Goal: Task Accomplishment & Management: Use online tool/utility

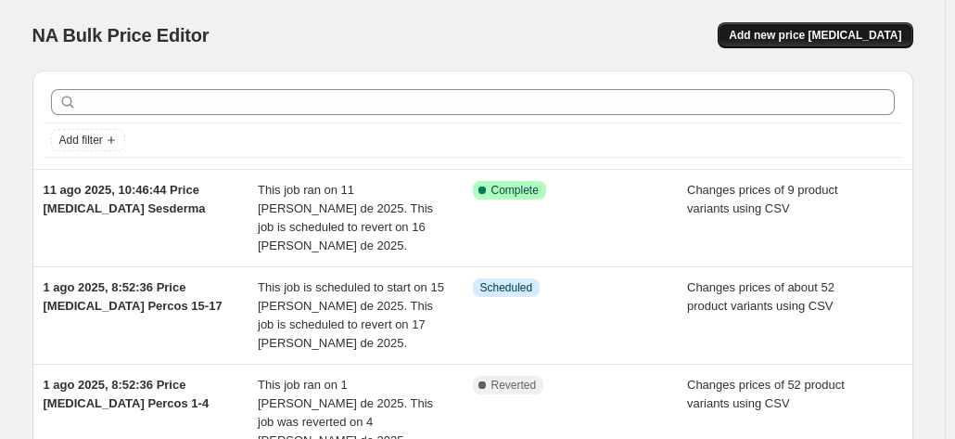
click at [856, 34] on span "Add new price [MEDICAL_DATA]" at bounding box center [815, 35] width 172 height 15
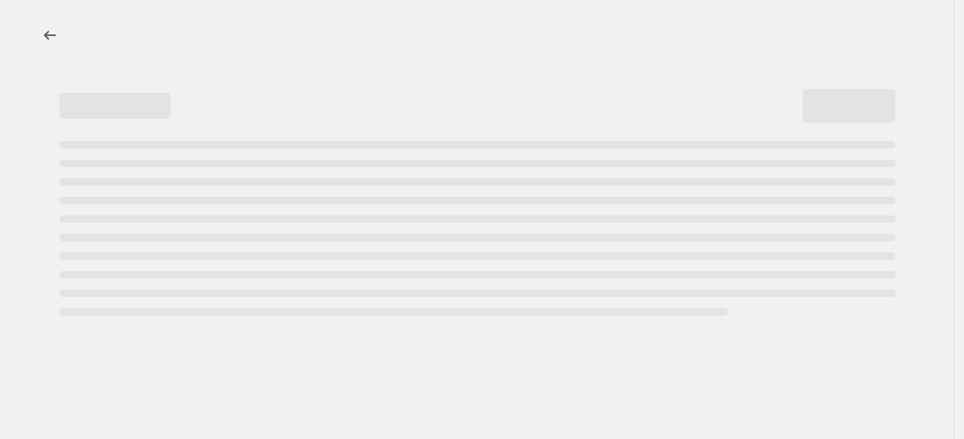
select select "percentage"
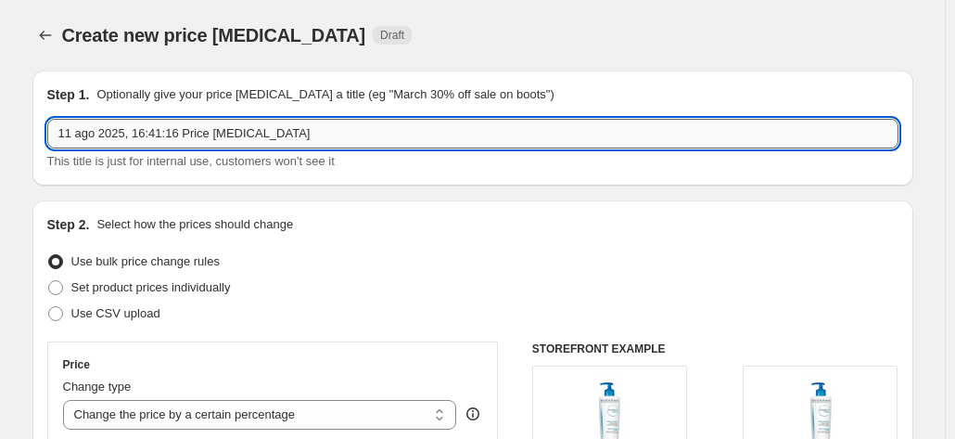
click at [324, 133] on input "11 ago 2025, 16:41:16 Price [MEDICAL_DATA]" at bounding box center [472, 134] width 851 height 30
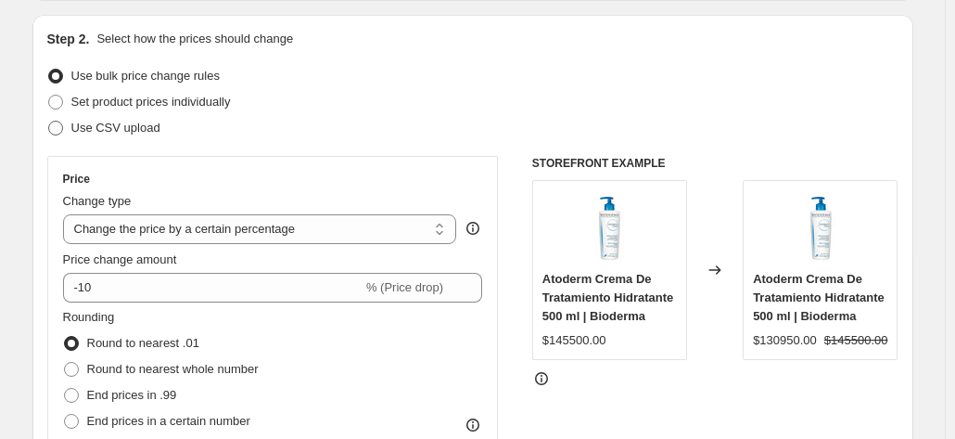
type input "11 ago 2025, 16:41:16 Price [MEDICAL_DATA] [PERSON_NAME]"
click at [143, 128] on span "Use CSV upload" at bounding box center [115, 128] width 89 height 14
click at [49, 121] on input "Use CSV upload" at bounding box center [48, 121] width 1 height 1
radio input "true"
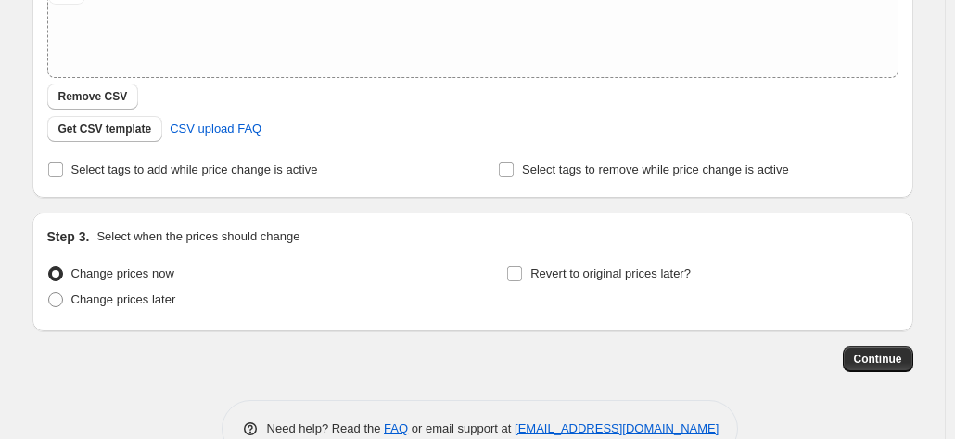
scroll to position [419, 0]
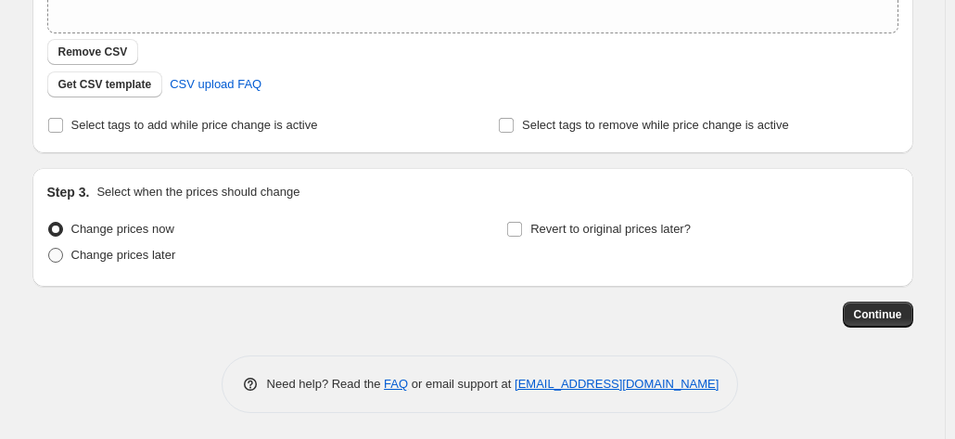
click at [154, 256] on span "Change prices later" at bounding box center [123, 255] width 105 height 14
click at [49, 248] on input "Change prices later" at bounding box center [48, 248] width 1 height 1
radio input "true"
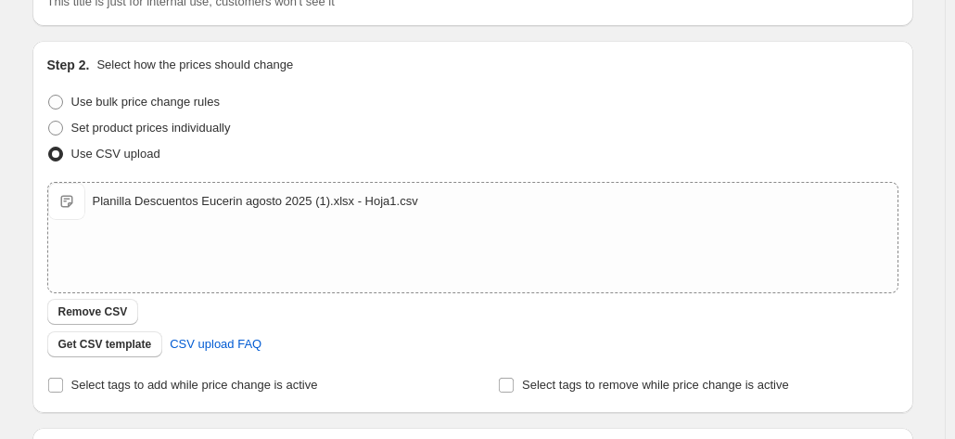
scroll to position [0, 0]
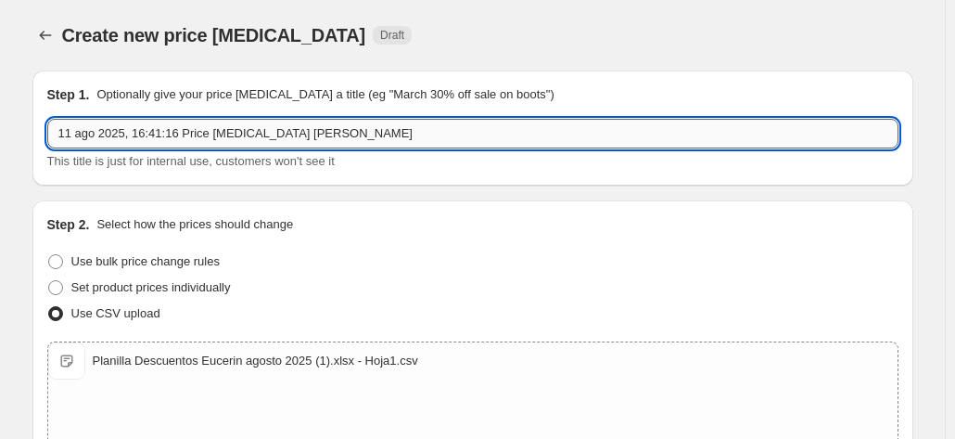
click at [354, 139] on input "11 ago 2025, 16:41:16 Price [MEDICAL_DATA] [PERSON_NAME]" at bounding box center [472, 134] width 851 height 30
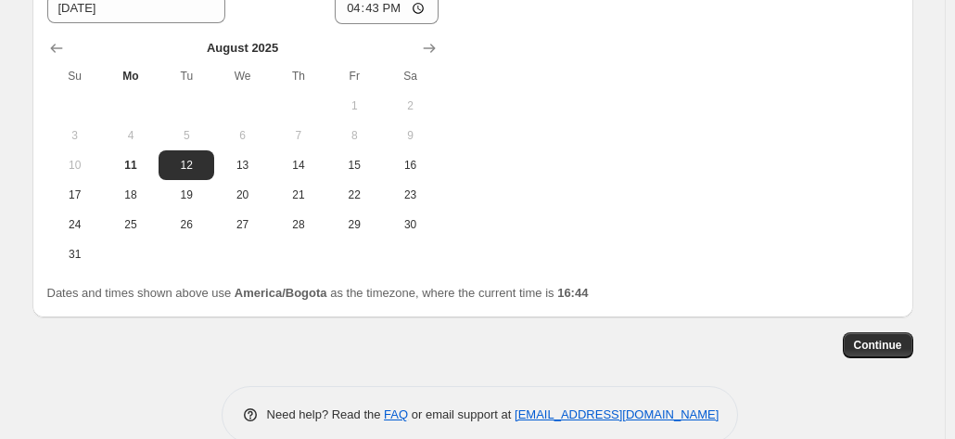
scroll to position [766, 0]
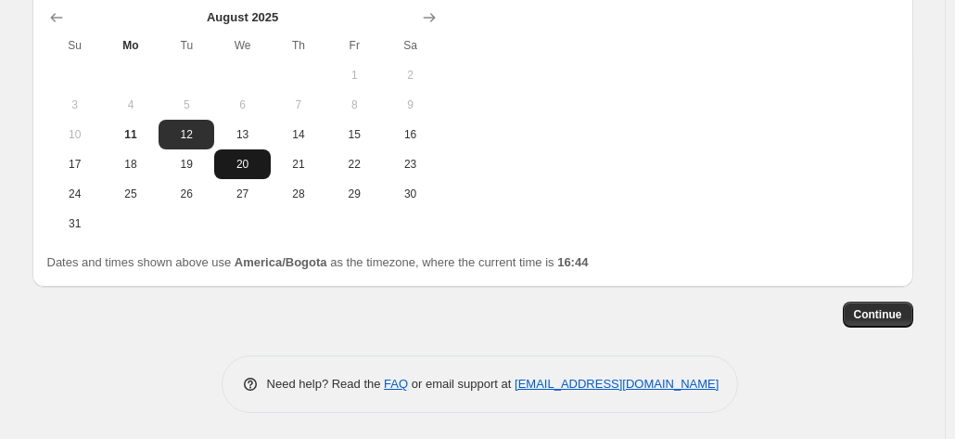
type input "11 ago 2025, 16:41:16 Price [MEDICAL_DATA] Eucerin 20-23"
click at [254, 167] on span "20" at bounding box center [242, 164] width 41 height 15
type input "[DATE]"
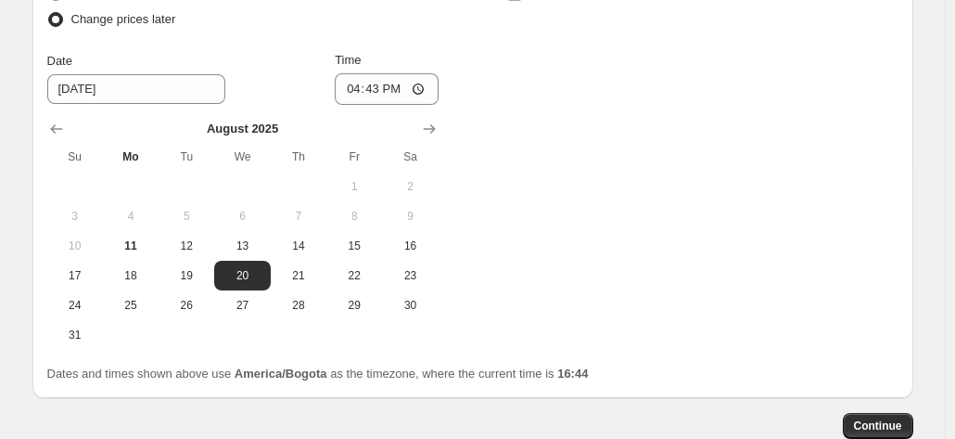
scroll to position [488, 0]
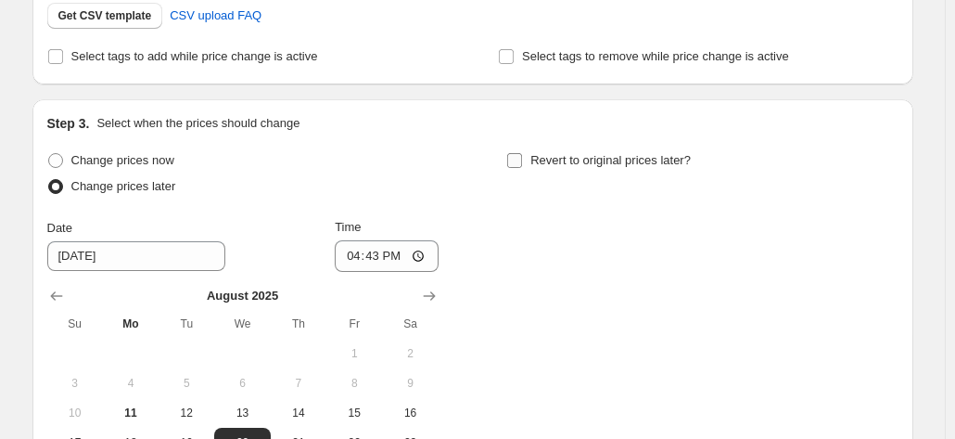
click at [516, 157] on input "Revert to original prices later?" at bounding box center [514, 160] width 15 height 15
checkbox input "true"
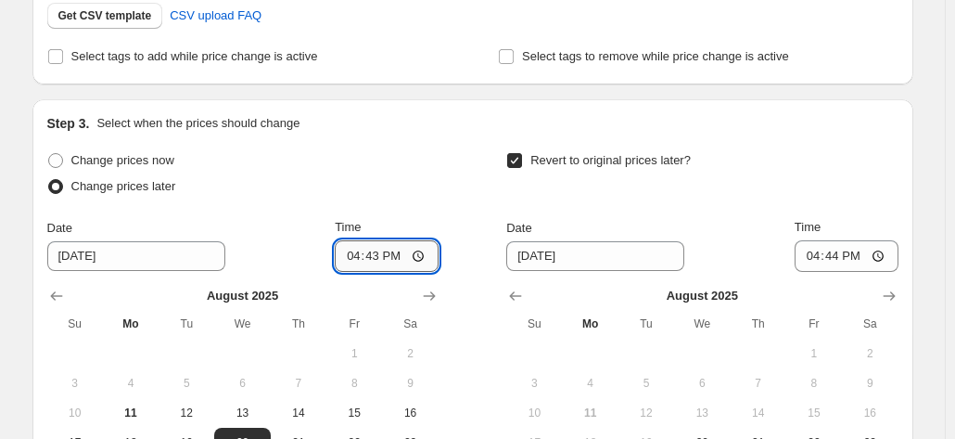
click at [354, 258] on input "16:43" at bounding box center [387, 256] width 104 height 32
click at [391, 255] on input "12:43" at bounding box center [387, 256] width 104 height 32
type input "00:43"
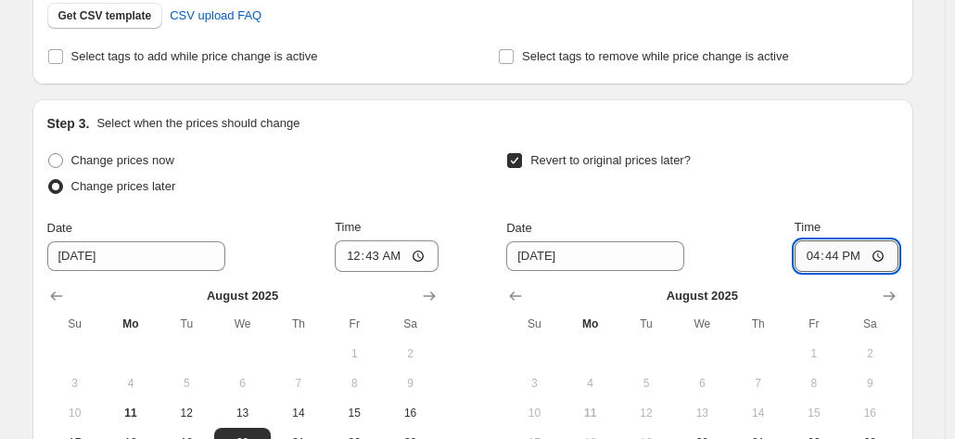
click at [855, 253] on input "16:44" at bounding box center [847, 256] width 104 height 32
click at [807, 258] on input "16:44" at bounding box center [847, 256] width 104 height 32
click at [811, 257] on input "13:44" at bounding box center [847, 256] width 104 height 32
type input "23:44"
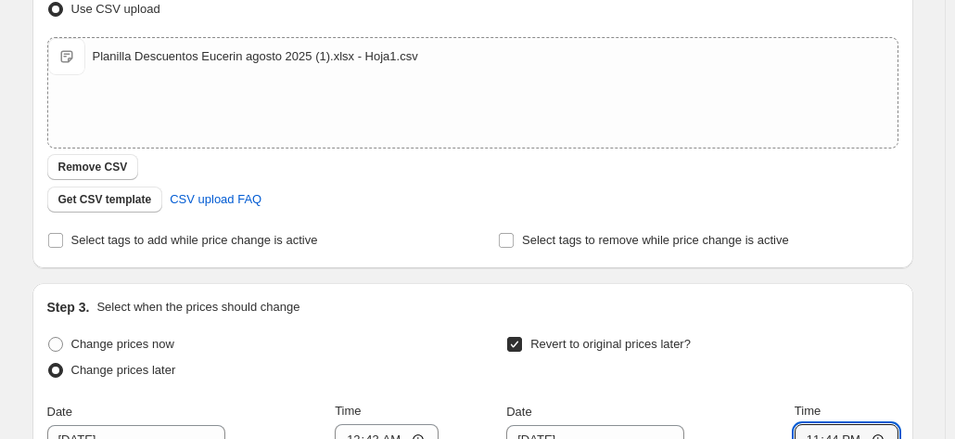
scroll to position [673, 0]
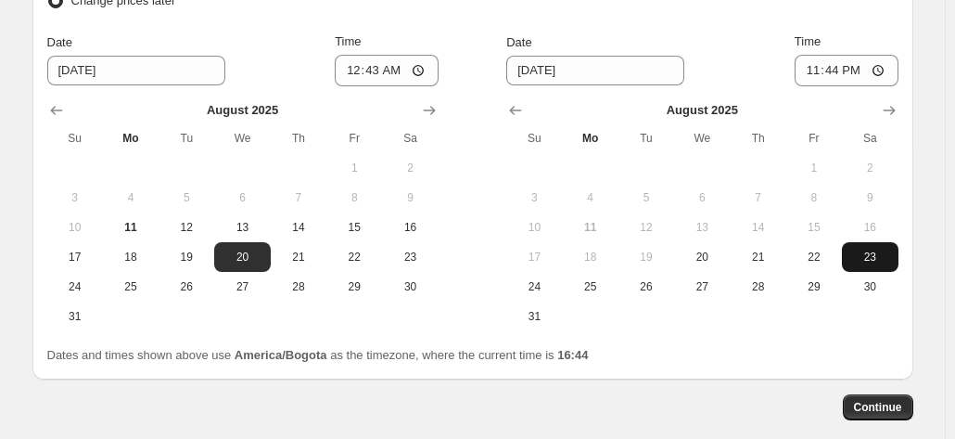
click at [865, 261] on span "23" at bounding box center [869, 256] width 41 height 15
type input "[DATE]"
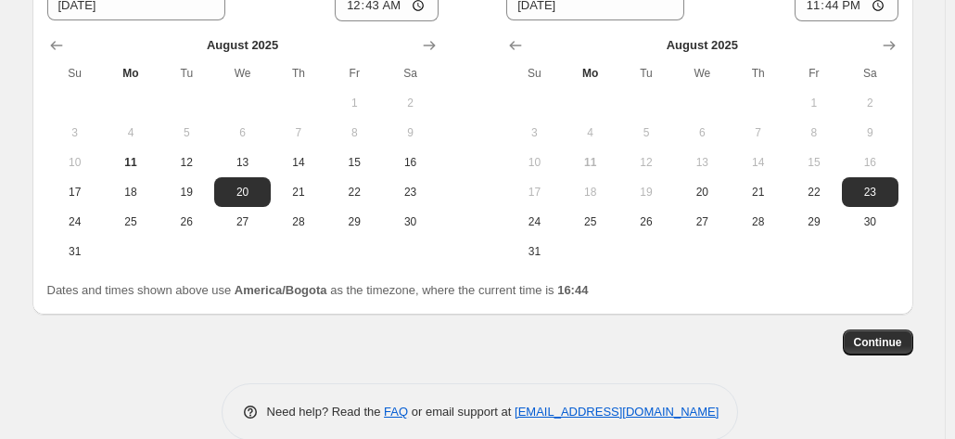
scroll to position [742, 0]
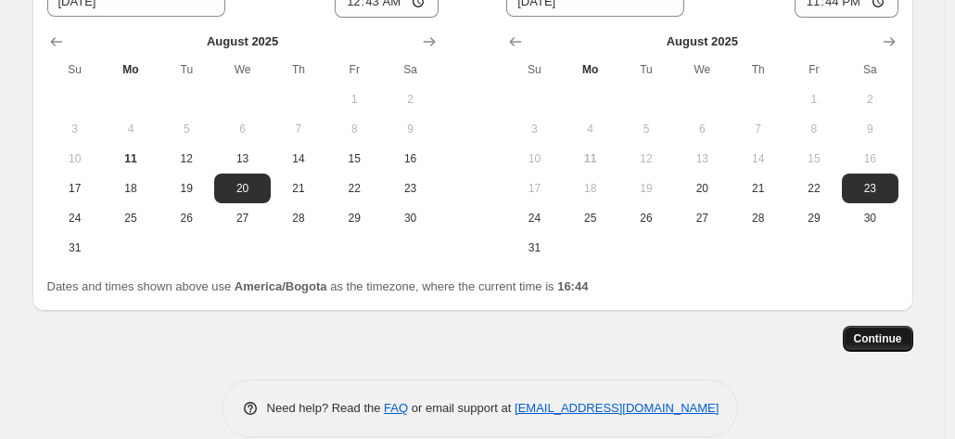
click at [891, 335] on span "Continue" at bounding box center [878, 338] width 48 height 15
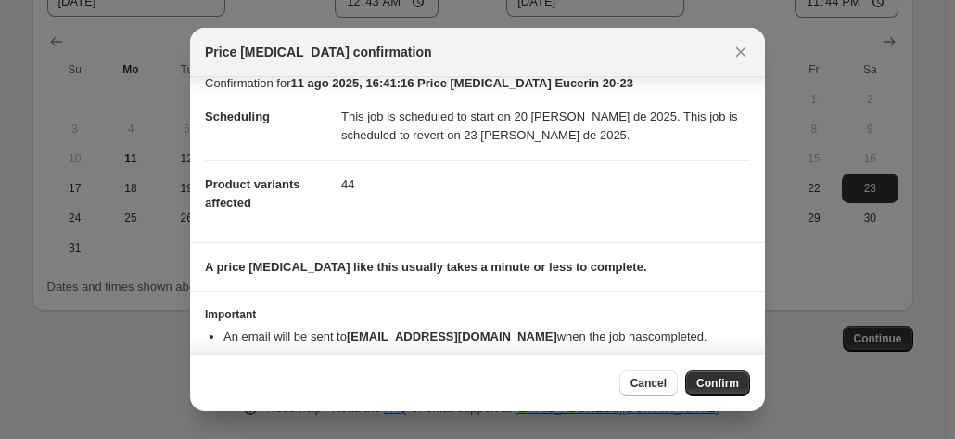
scroll to position [48, 0]
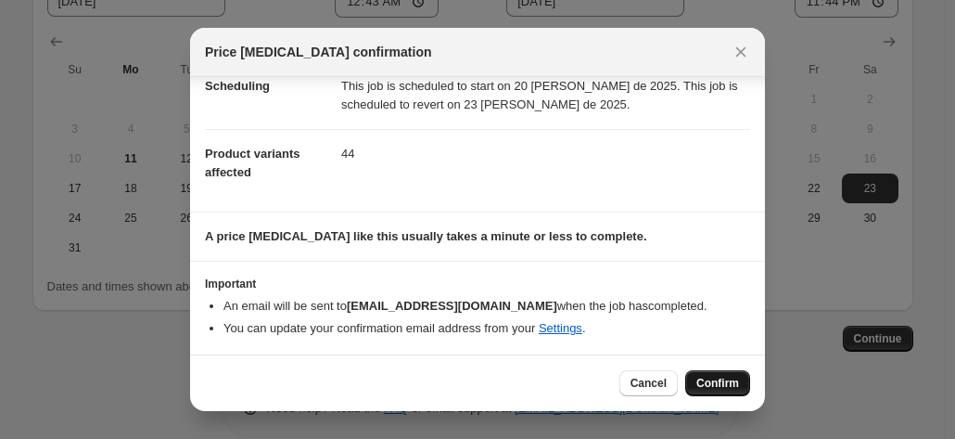
click at [719, 377] on span "Confirm" at bounding box center [717, 382] width 43 height 15
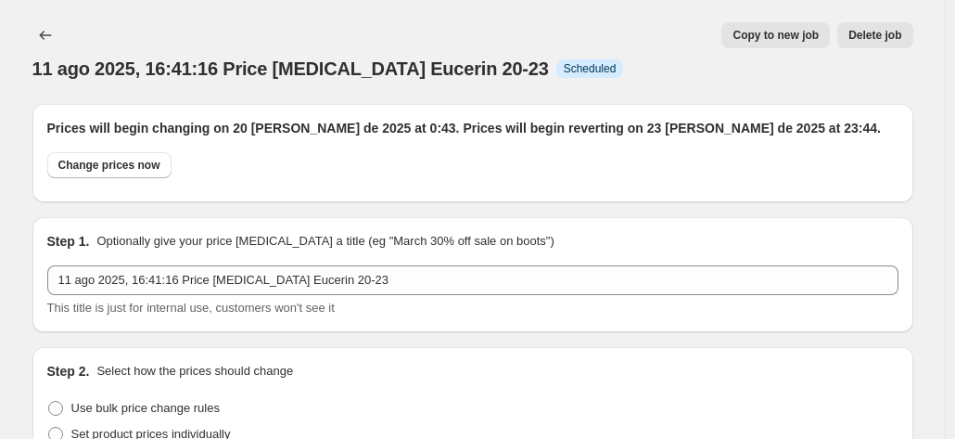
click at [52, 48] on div "11 ago 2025, 16:41:16 Price [MEDICAL_DATA] Eucerin 20-23. This page is ready 11…" at bounding box center [472, 52] width 881 height 104
click at [52, 42] on icon "Price change jobs" at bounding box center [45, 35] width 19 height 19
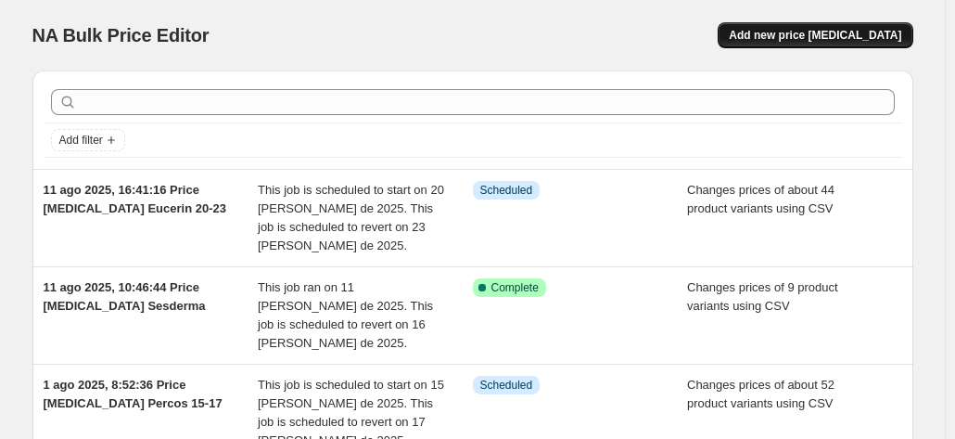
click at [807, 35] on span "Add new price [MEDICAL_DATA]" at bounding box center [815, 35] width 172 height 15
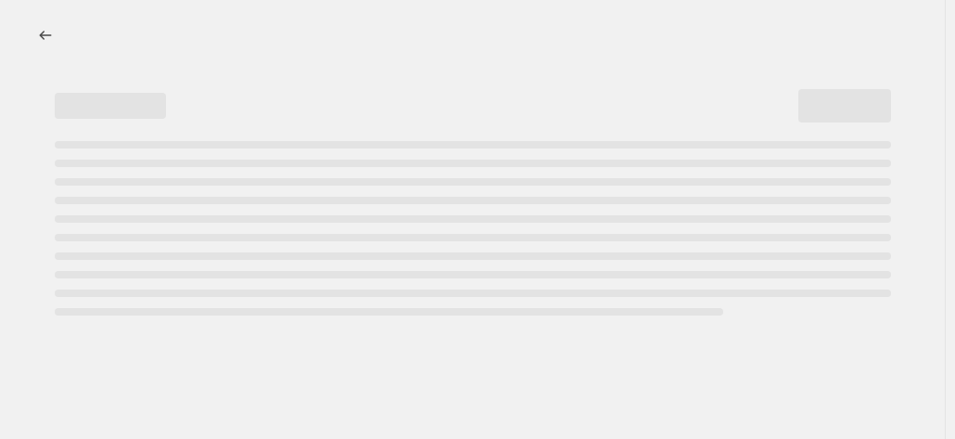
select select "percentage"
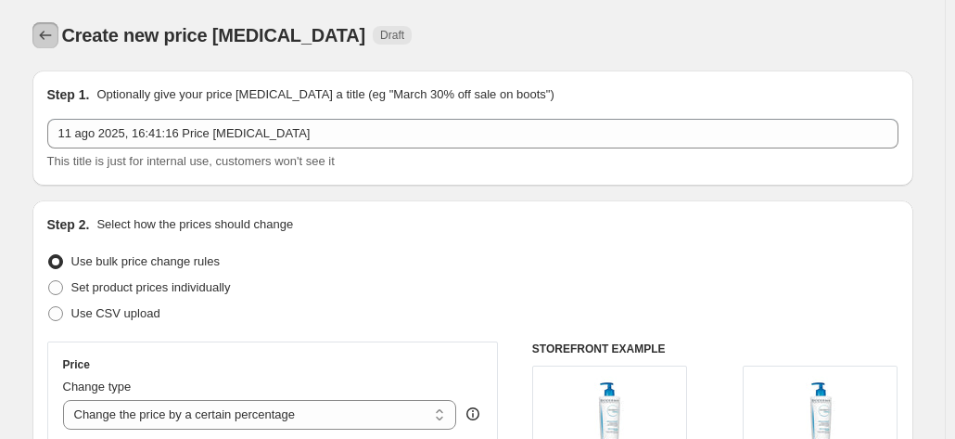
click at [52, 40] on icon "Price change jobs" at bounding box center [45, 35] width 19 height 19
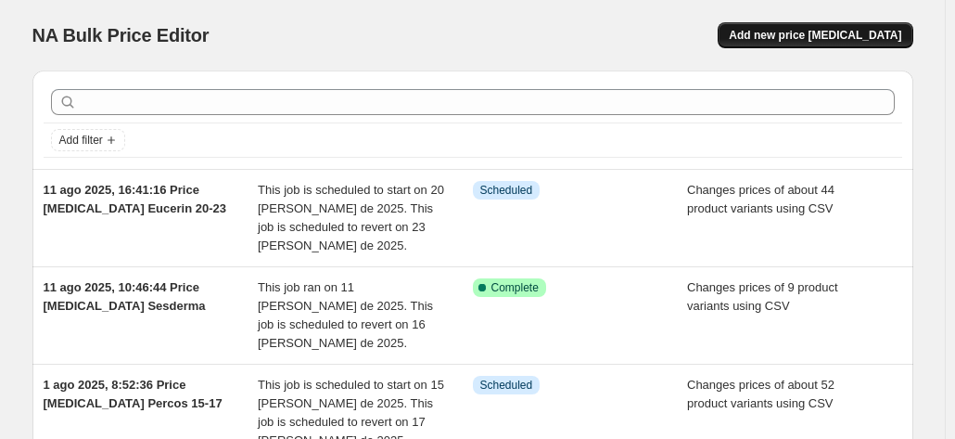
click at [845, 43] on span "Add new price [MEDICAL_DATA]" at bounding box center [815, 35] width 172 height 15
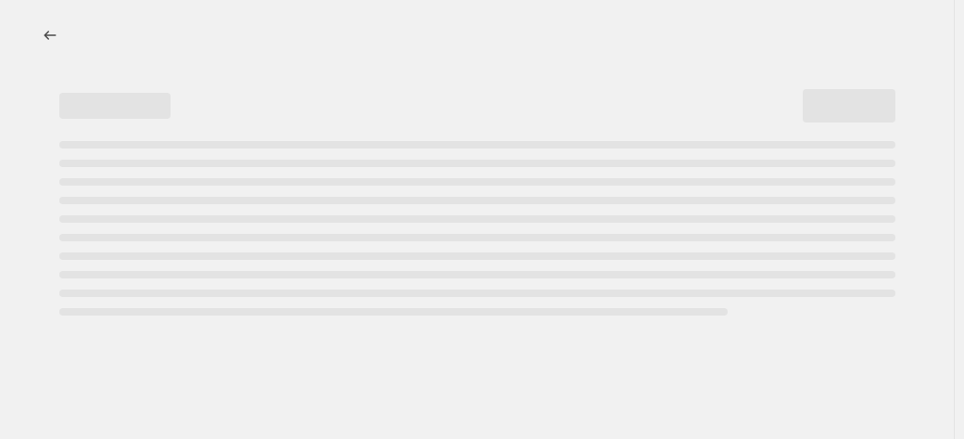
select select "percentage"
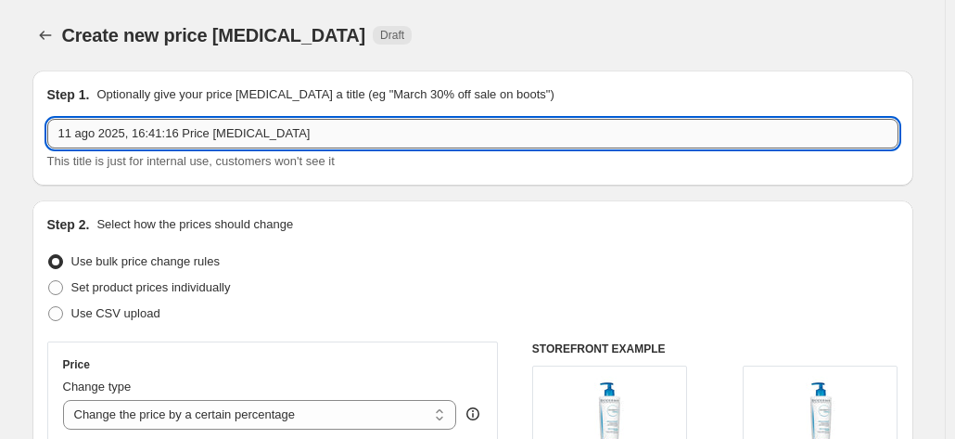
click at [440, 120] on input "11 ago 2025, 16:41:16 Price [MEDICAL_DATA]" at bounding box center [472, 134] width 851 height 30
type input "11 ago 2025, 16:41:16 Price [MEDICAL_DATA] Sesderma 29-31"
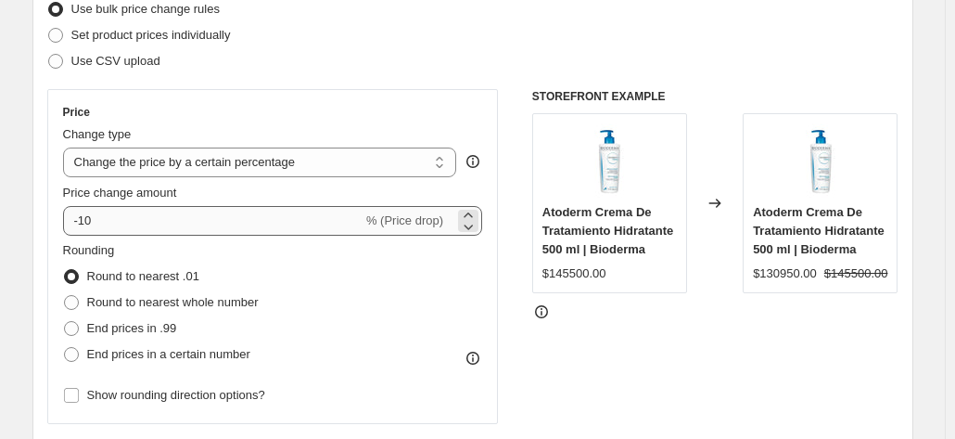
scroll to position [278, 0]
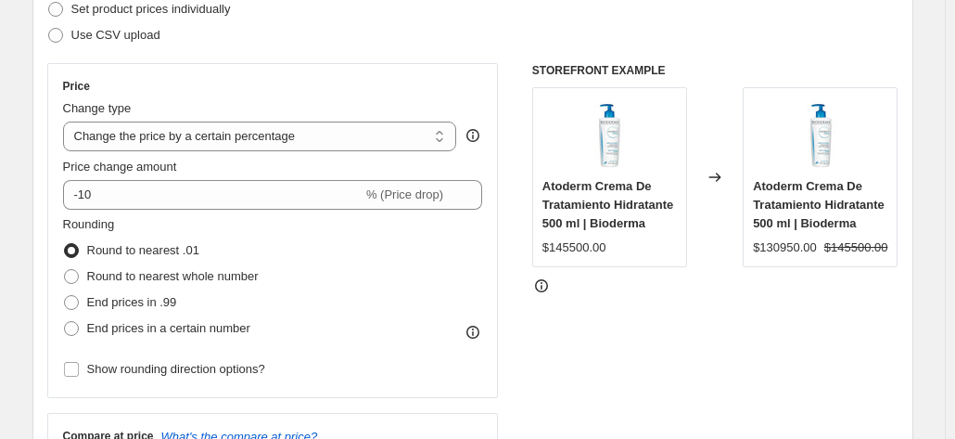
click at [95, 52] on div "Step 2. Select how the prices should change Use bulk price change rules Set pro…" at bounding box center [472, 247] width 851 height 621
click at [101, 42] on span "Use CSV upload" at bounding box center [115, 35] width 89 height 14
click at [49, 29] on input "Use CSV upload" at bounding box center [48, 28] width 1 height 1
radio input "true"
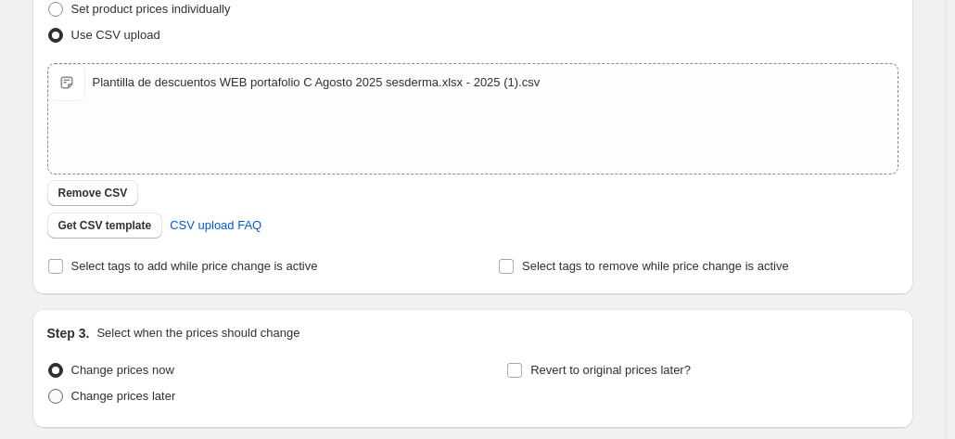
click at [108, 399] on span "Change prices later" at bounding box center [123, 395] width 105 height 14
click at [49, 389] on input "Change prices later" at bounding box center [48, 388] width 1 height 1
radio input "true"
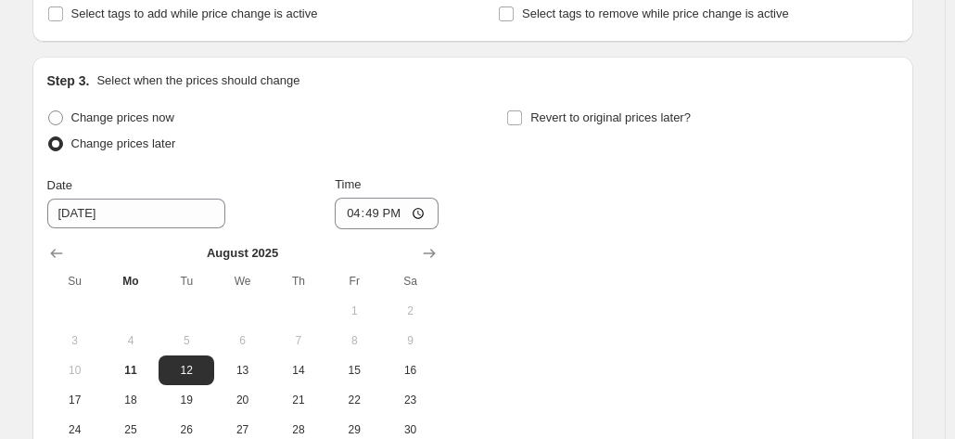
scroll to position [649, 0]
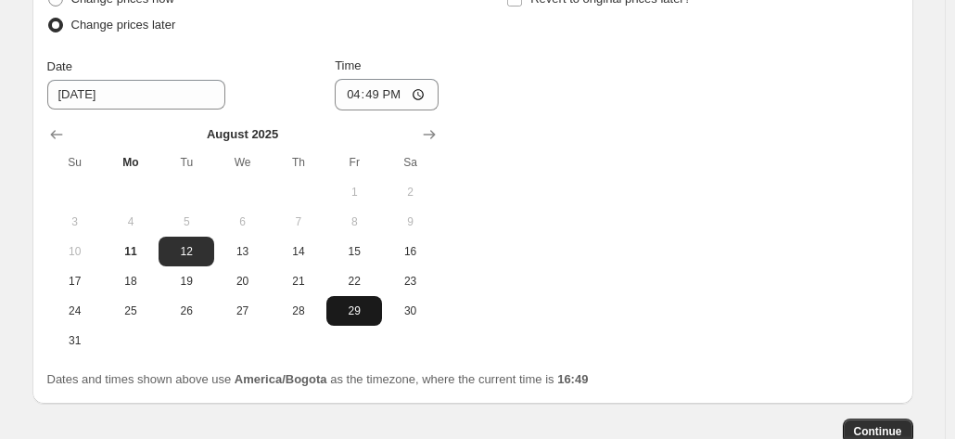
click at [367, 322] on button "29" at bounding box center [354, 311] width 56 height 30
type input "[DATE]"
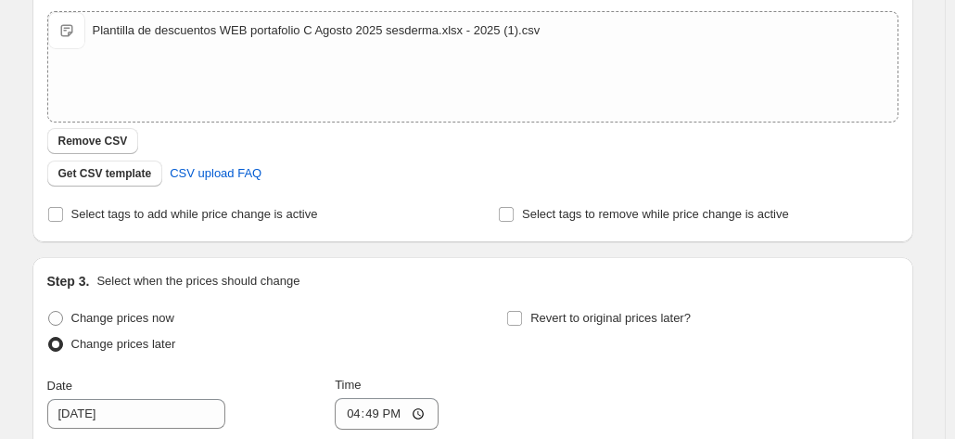
scroll to position [464, 0]
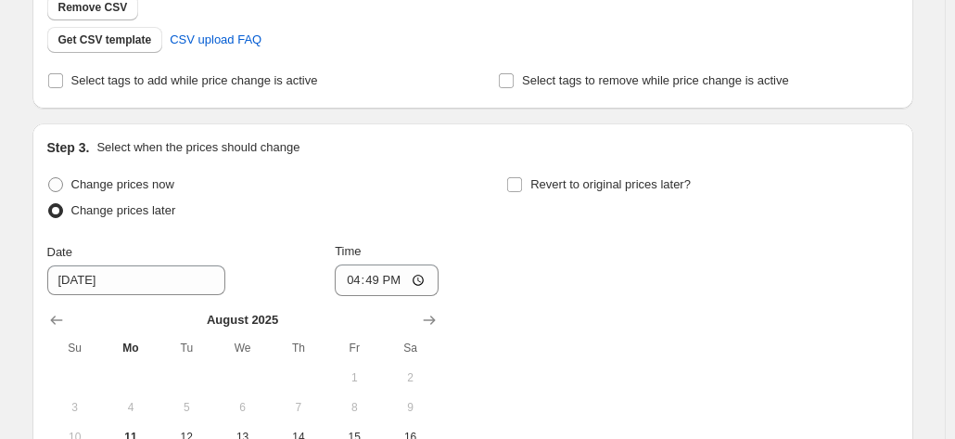
click at [502, 181] on div "Change prices now Change prices later Date [DATE] Time 16:49 [DATE] Su Mo Tu We…" at bounding box center [472, 356] width 851 height 369
drag, startPoint x: 517, startPoint y: 175, endPoint x: 526, endPoint y: 165, distance: 13.2
click at [526, 165] on div "Step 3. Select when the prices should change Change prices now Change prices la…" at bounding box center [472, 356] width 851 height 436
click at [522, 190] on input "Revert to original prices later?" at bounding box center [514, 184] width 15 height 15
checkbox input "true"
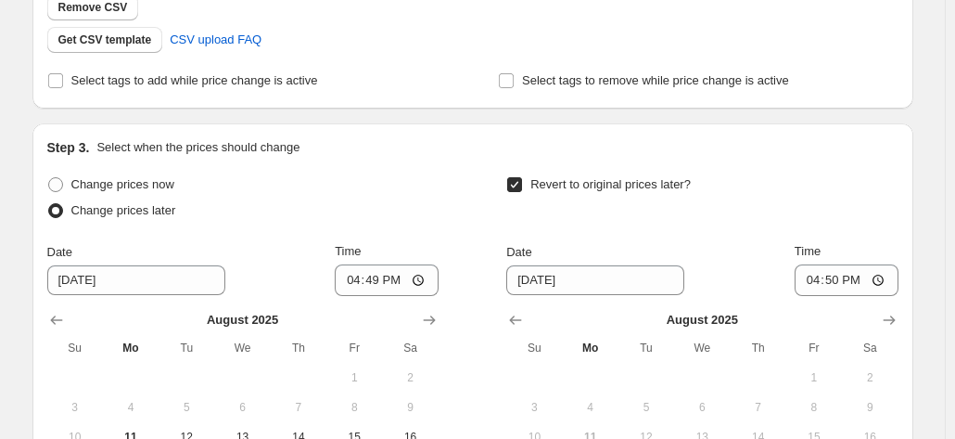
scroll to position [742, 0]
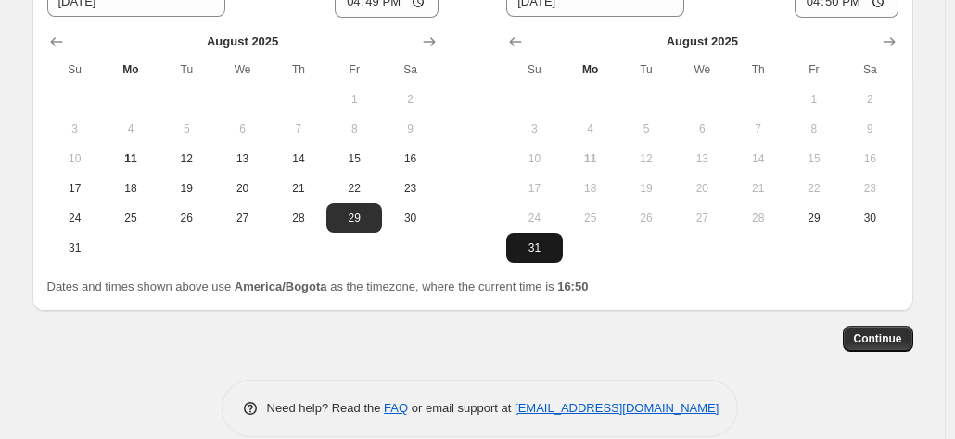
click at [547, 244] on span "31" at bounding box center [534, 247] width 41 height 15
type input "[DATE]"
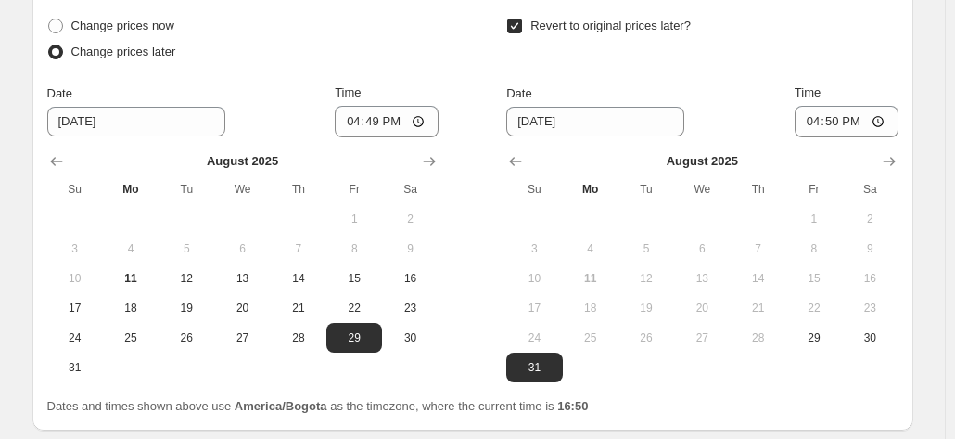
scroll to position [464, 0]
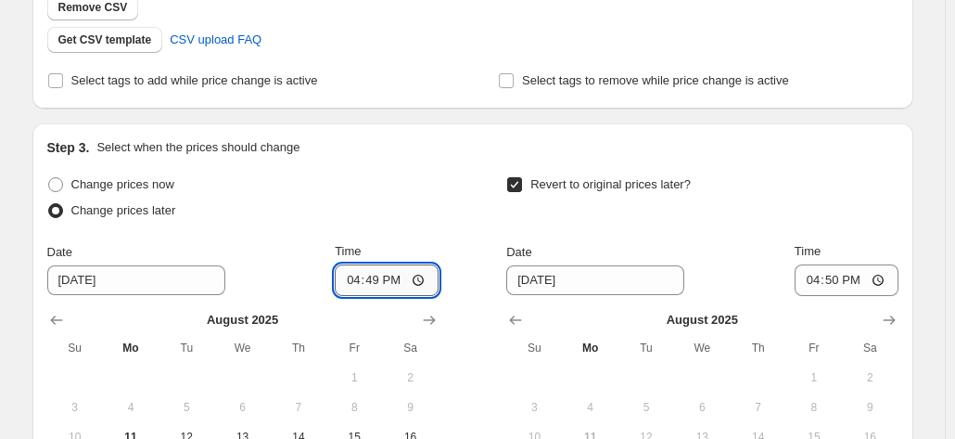
click at [352, 281] on input "16:49" at bounding box center [387, 280] width 104 height 32
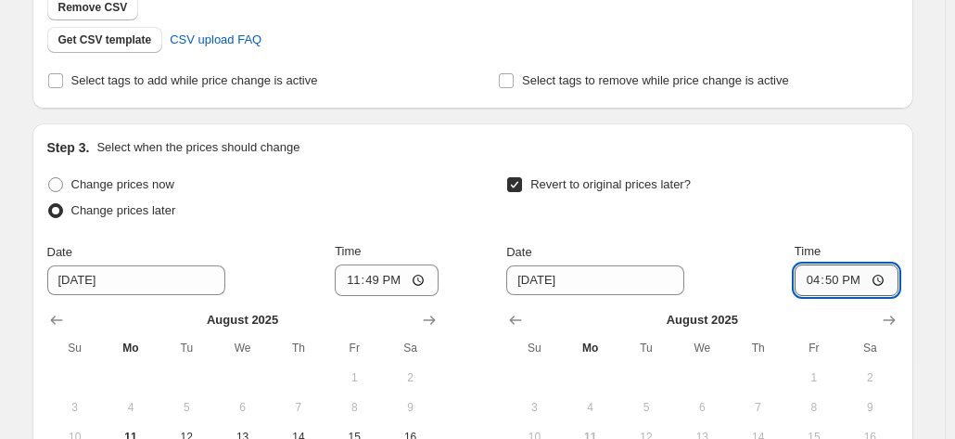
drag, startPoint x: 814, startPoint y: 281, endPoint x: 830, endPoint y: 265, distance: 22.3
click at [814, 281] on input "16:50" at bounding box center [847, 280] width 104 height 32
click at [388, 279] on input "23:49" at bounding box center [387, 280] width 104 height 32
type input "11:49"
click at [846, 285] on input "16:50" at bounding box center [847, 280] width 104 height 32
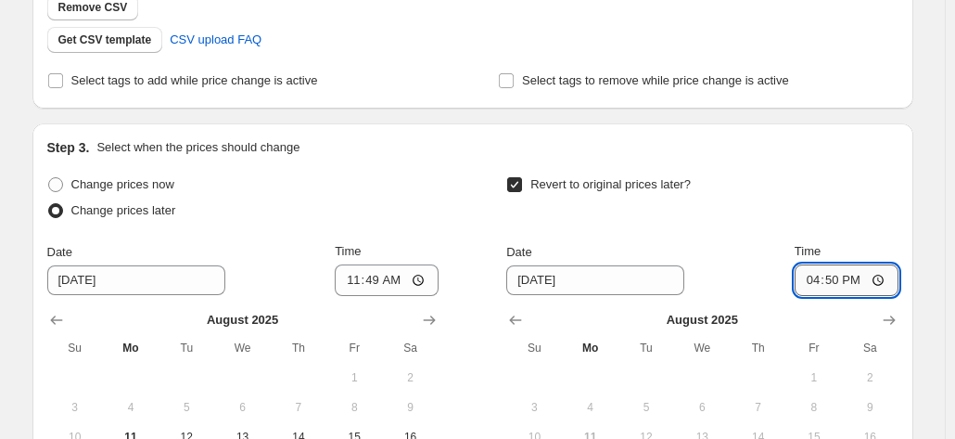
click at [814, 284] on input "16:50" at bounding box center [847, 280] width 104 height 32
type input "23:50"
click at [621, 263] on div "Date [DATE]" at bounding box center [595, 269] width 178 height 52
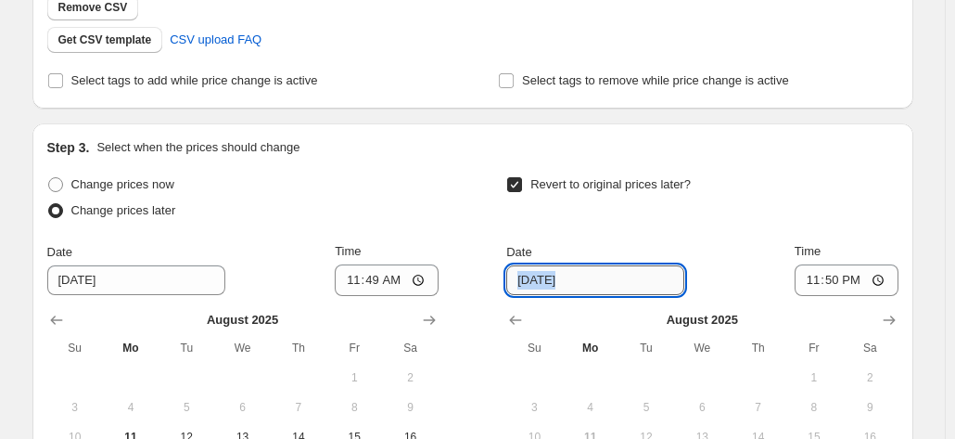
click at [636, 265] on input "[DATE]" at bounding box center [595, 280] width 178 height 30
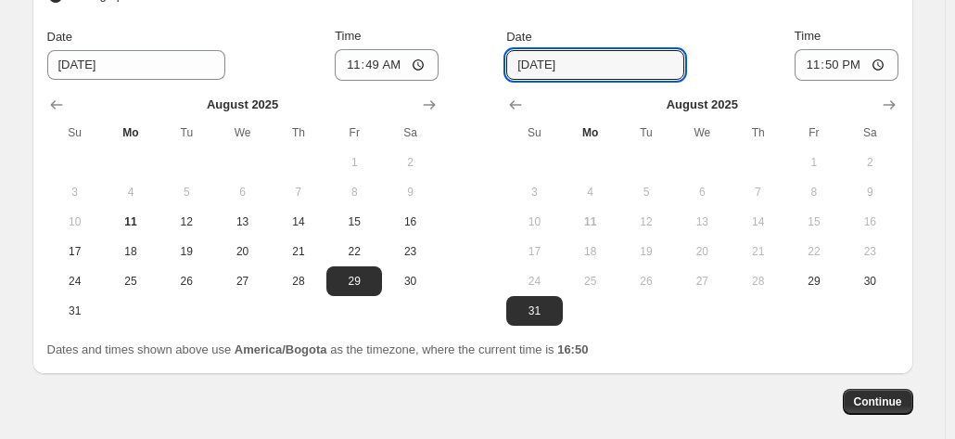
scroll to position [766, 0]
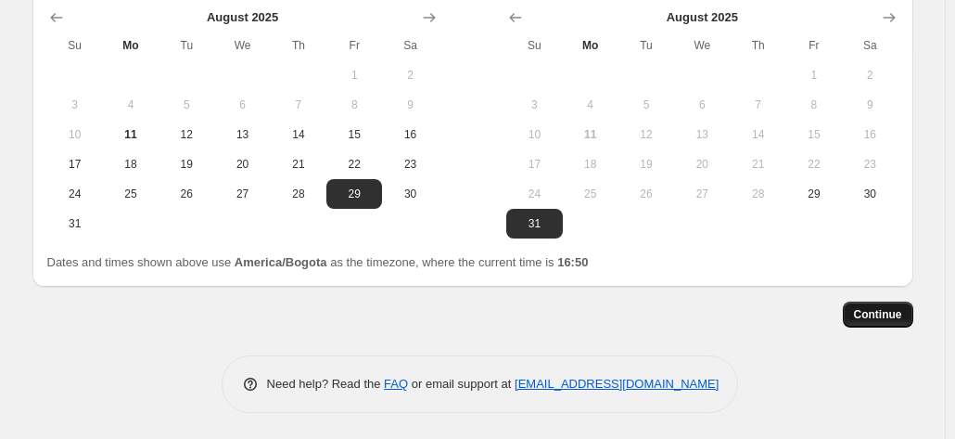
click at [873, 315] on span "Continue" at bounding box center [878, 314] width 48 height 15
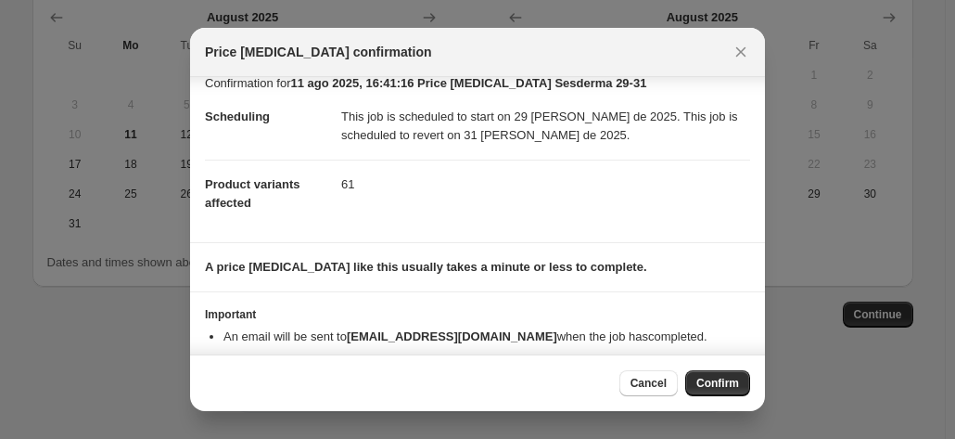
scroll to position [48, 0]
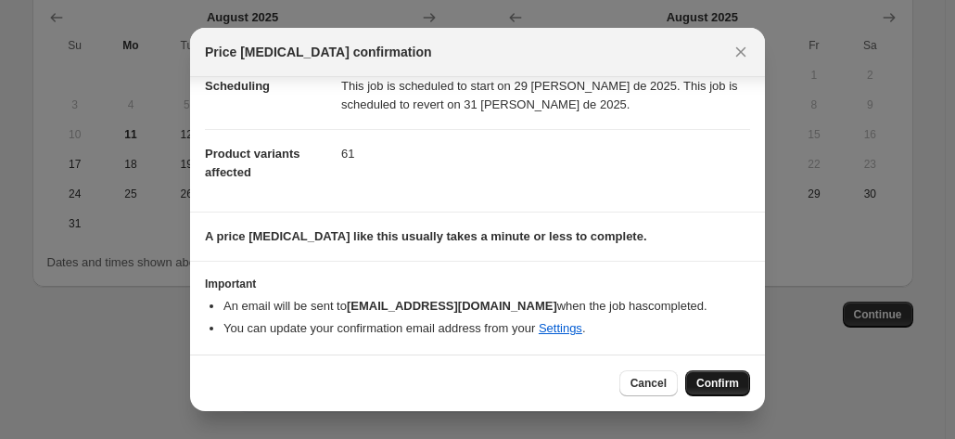
click at [738, 384] on span "Confirm" at bounding box center [717, 382] width 43 height 15
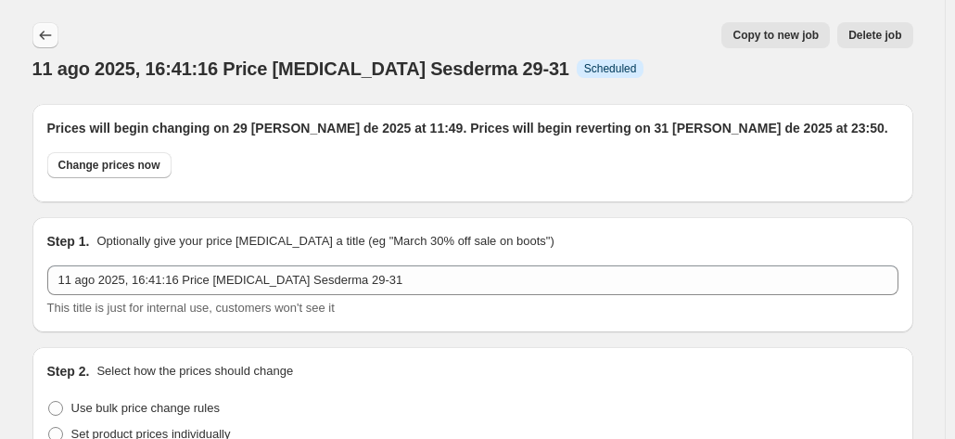
click at [49, 38] on icon "Price change jobs" at bounding box center [45, 35] width 19 height 19
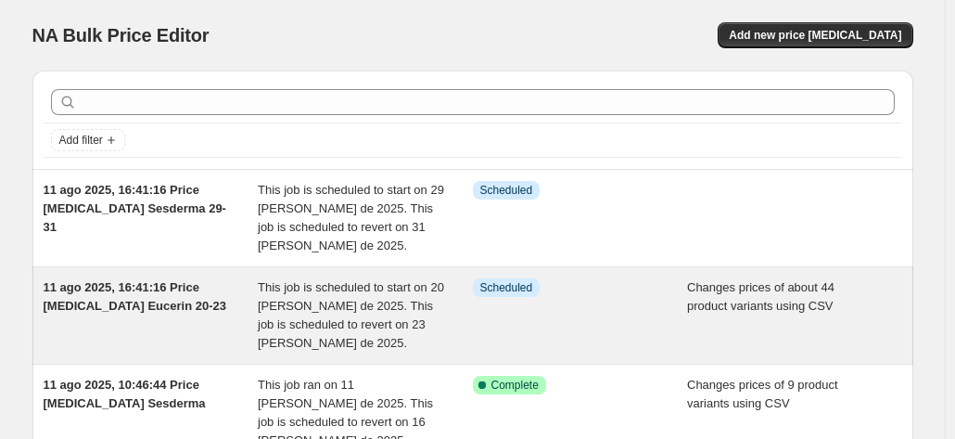
click at [275, 295] on div "This job is scheduled to start on 20 [PERSON_NAME] de 2025. This job is schedul…" at bounding box center [365, 315] width 215 height 74
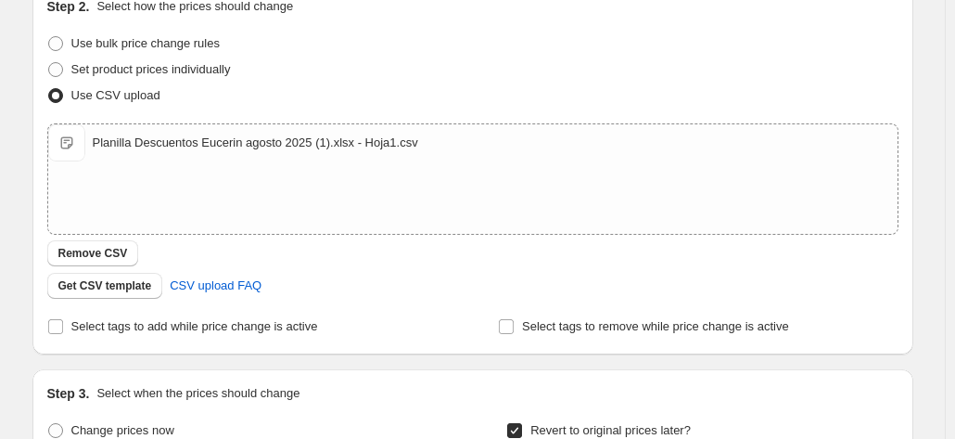
scroll to position [371, 0]
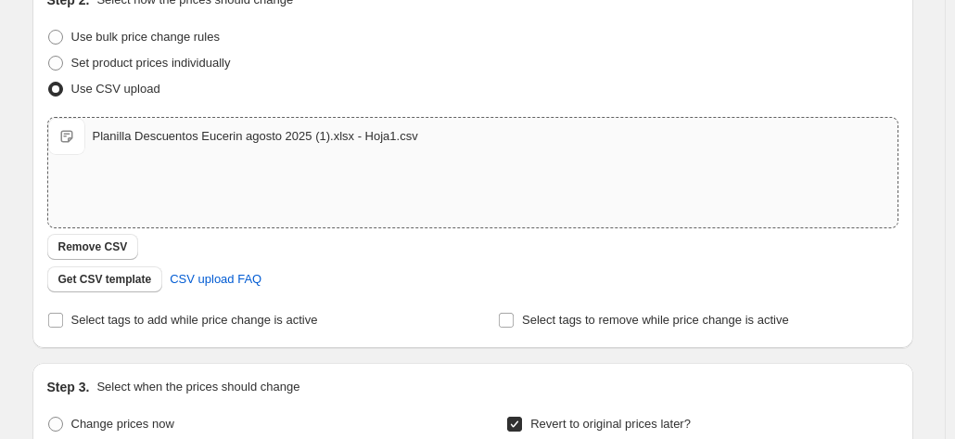
click at [70, 118] on span "Planilla Descuentos Eucerin agosto 2025 (1).xlsx - Hoja1.csv" at bounding box center [66, 136] width 37 height 37
click at [111, 239] on span "Remove CSV" at bounding box center [93, 246] width 70 height 15
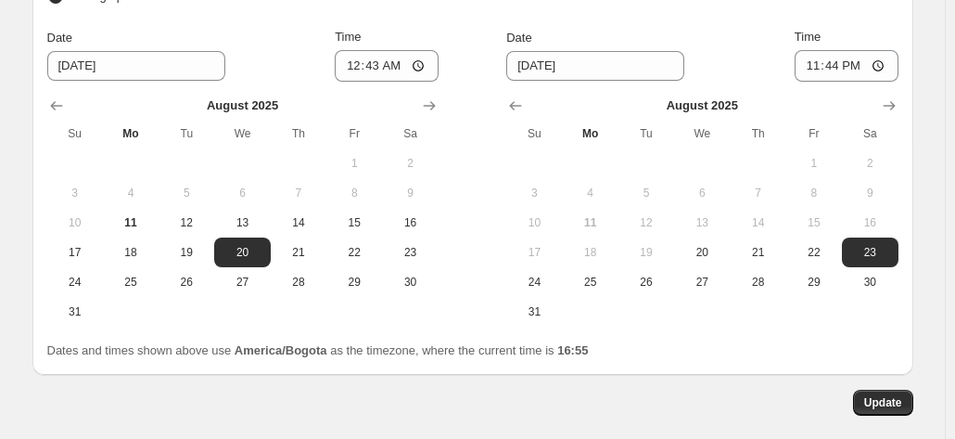
scroll to position [879, 0]
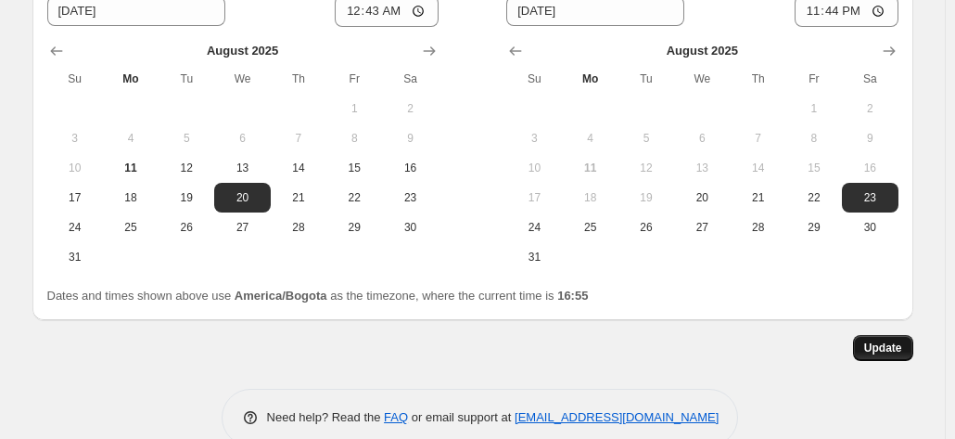
click at [892, 340] on span "Update" at bounding box center [883, 347] width 38 height 15
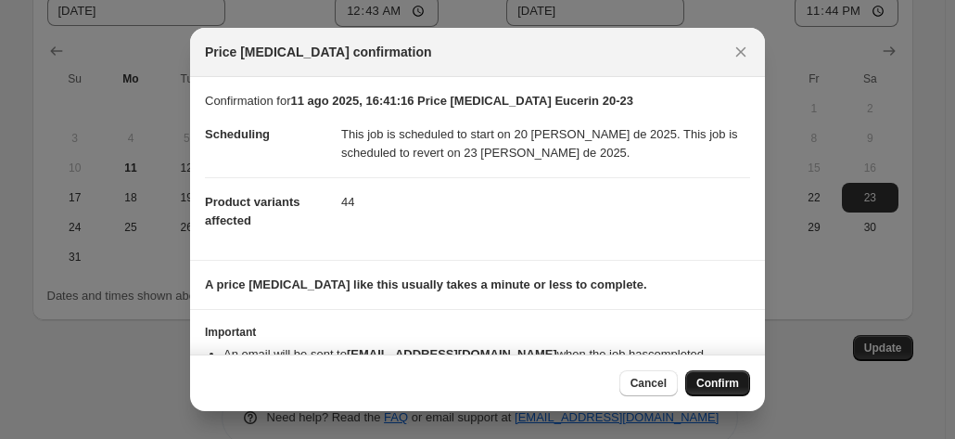
click at [715, 374] on button "Confirm" at bounding box center [717, 383] width 65 height 26
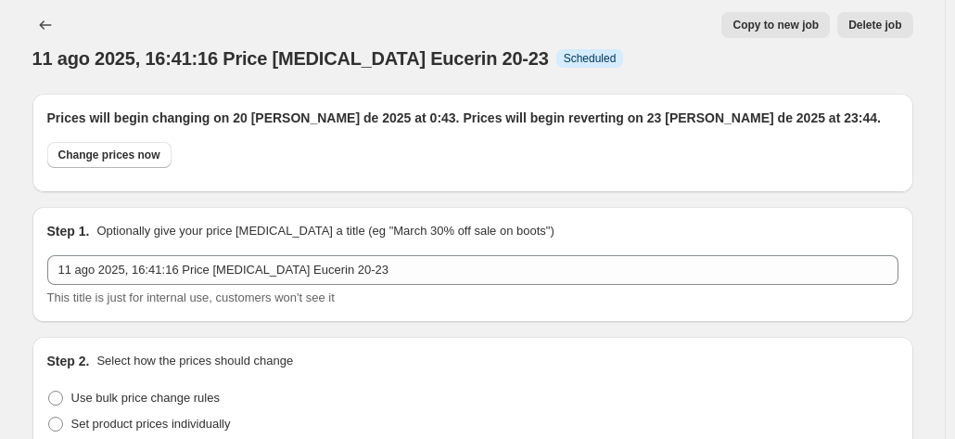
scroll to position [0, 0]
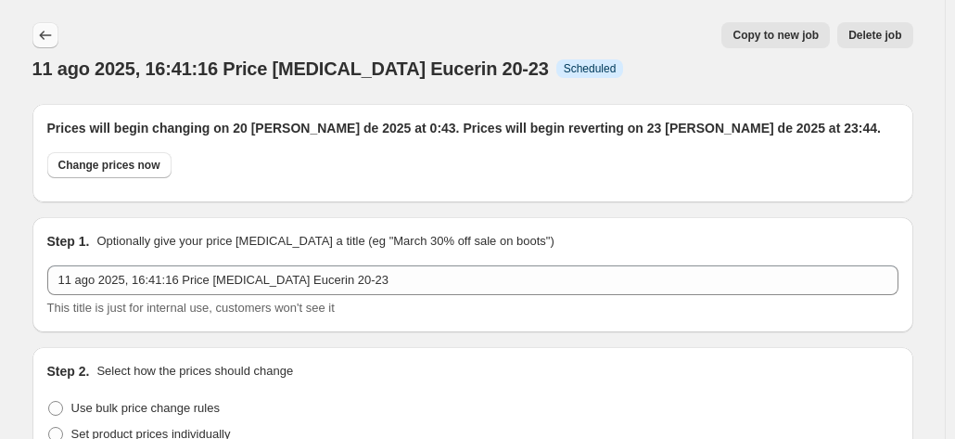
click at [55, 38] on icon "Price change jobs" at bounding box center [45, 35] width 19 height 19
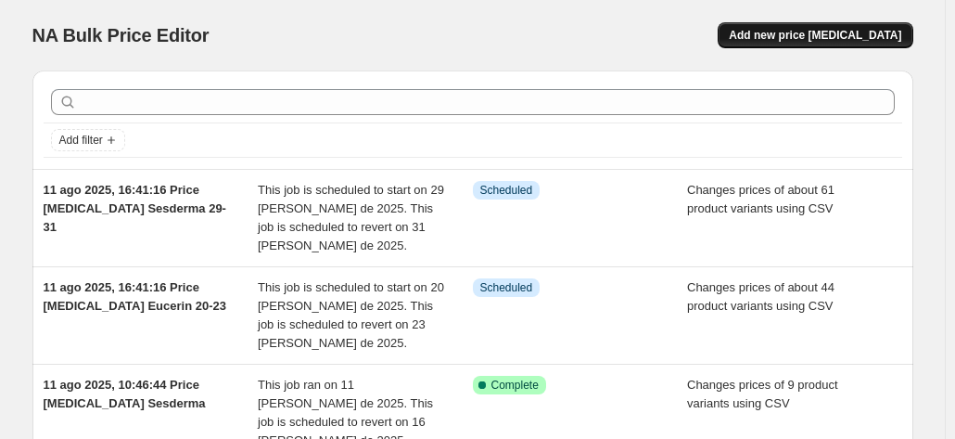
click at [855, 40] on span "Add new price [MEDICAL_DATA]" at bounding box center [815, 35] width 172 height 15
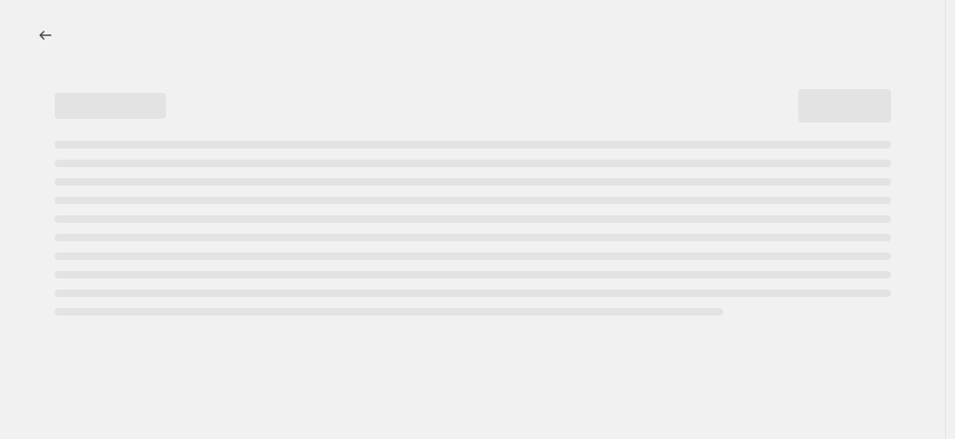
select select "percentage"
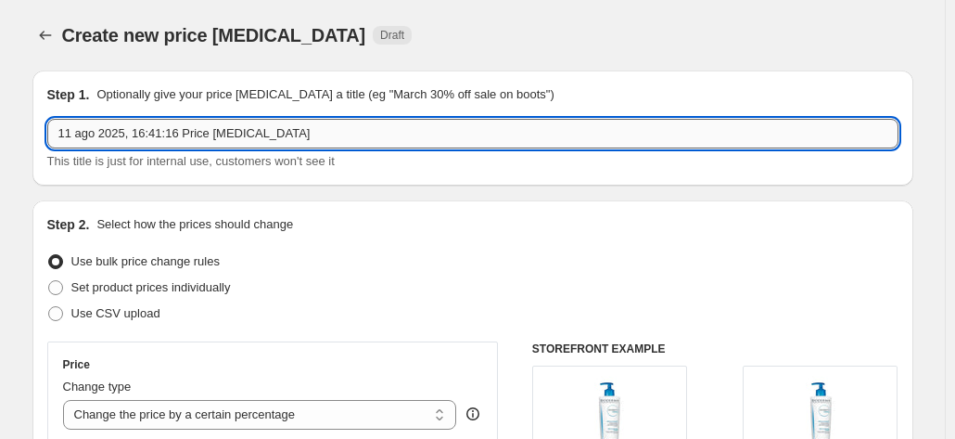
click at [304, 135] on input "11 ago 2025, 16:41:16 Price [MEDICAL_DATA]" at bounding box center [472, 134] width 851 height 30
type input "11 ago 2025, 16:41:16 Price [MEDICAL_DATA] Bioderma 11-14"
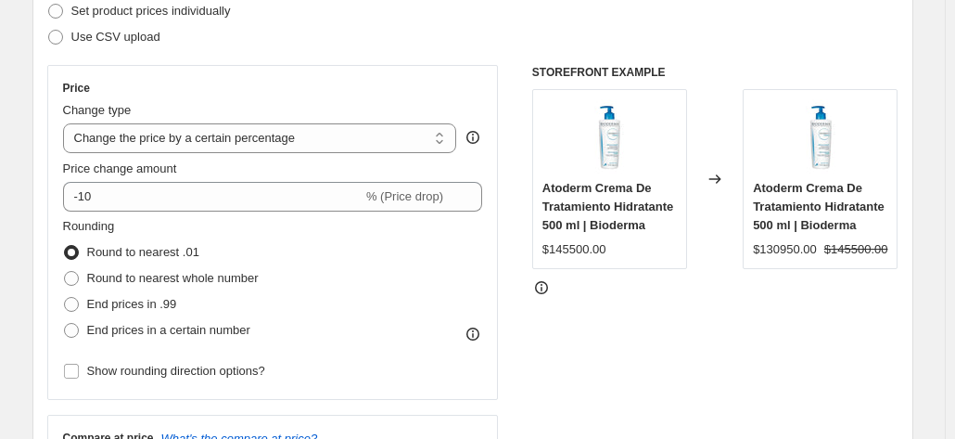
scroll to position [278, 0]
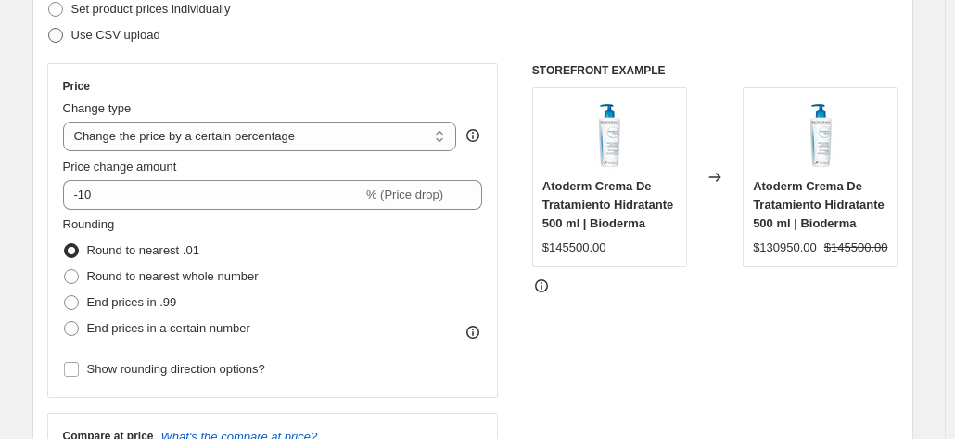
click at [85, 25] on label "Use CSV upload" at bounding box center [103, 35] width 113 height 26
click at [49, 28] on input "Use CSV upload" at bounding box center [48, 28] width 1 height 1
radio input "true"
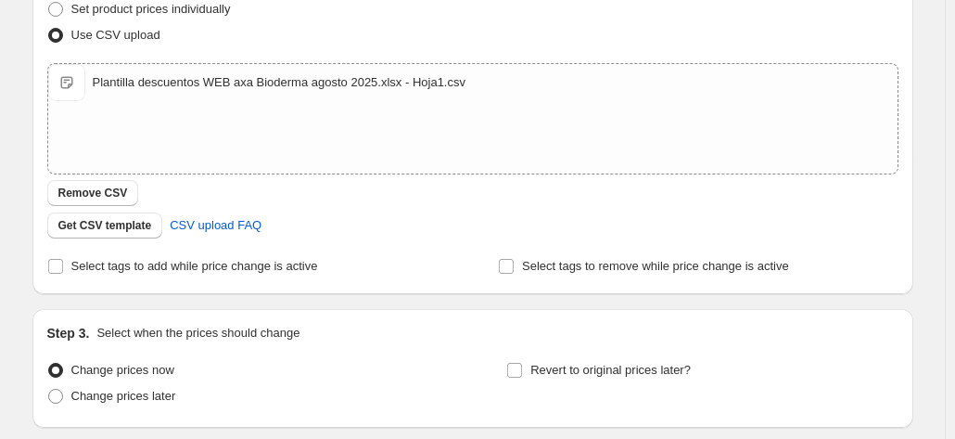
scroll to position [419, 0]
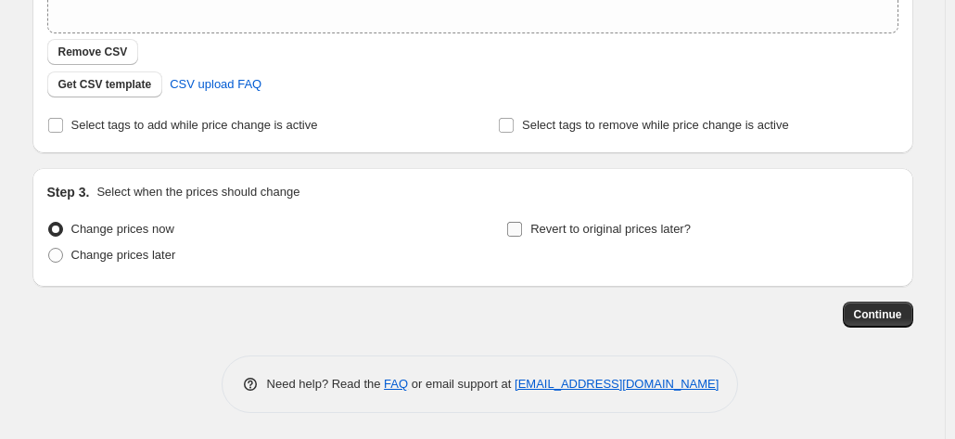
click at [522, 240] on label "Revert to original prices later?" at bounding box center [598, 229] width 184 height 26
click at [522, 236] on input "Revert to original prices later?" at bounding box center [514, 229] width 15 height 15
checkbox input "true"
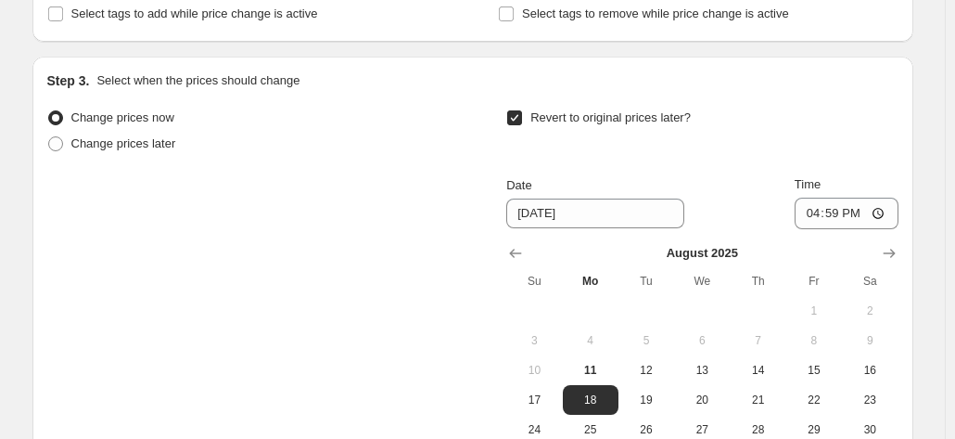
scroll to position [649, 0]
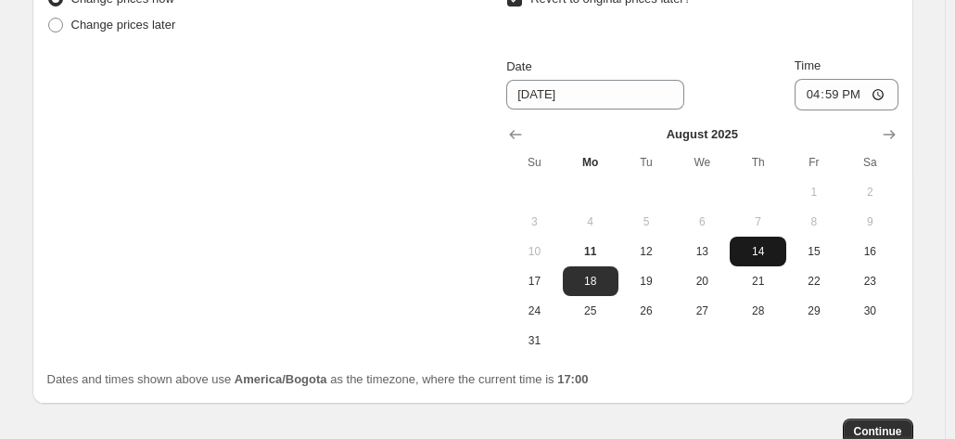
click at [769, 261] on button "14" at bounding box center [758, 251] width 56 height 30
type input "[DATE]"
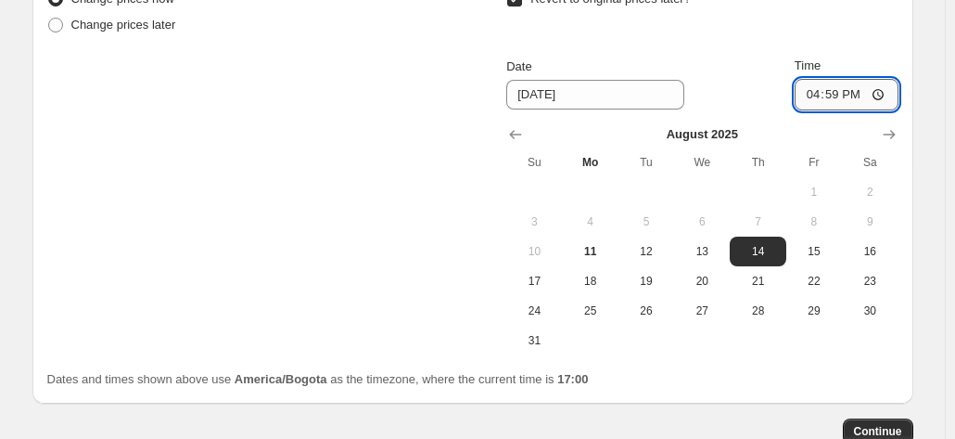
click at [807, 99] on input "16:59" at bounding box center [847, 95] width 104 height 32
type input "23:33"
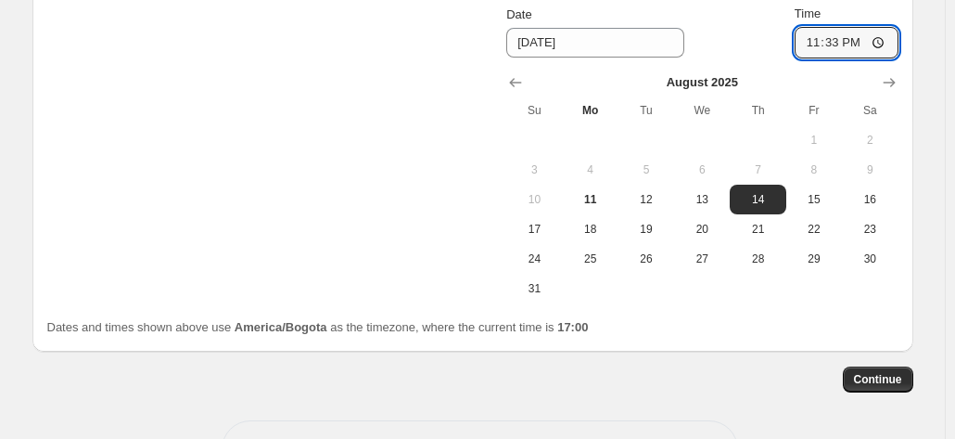
scroll to position [766, 0]
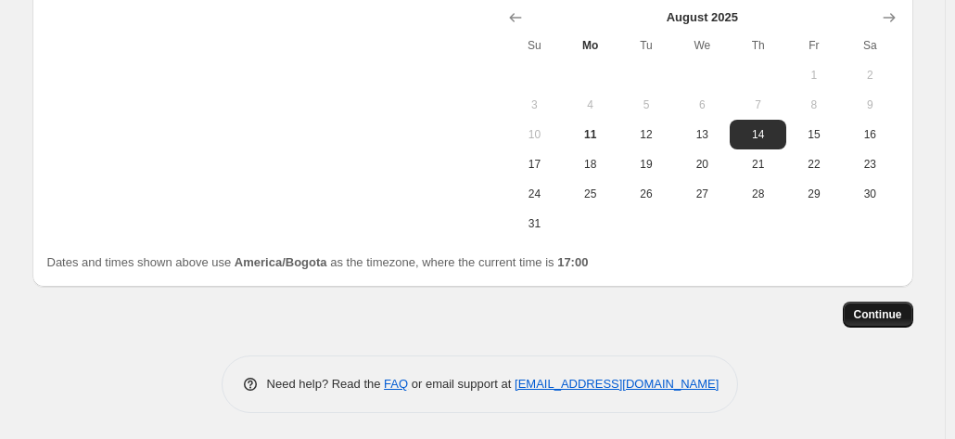
click at [886, 304] on button "Continue" at bounding box center [878, 314] width 70 height 26
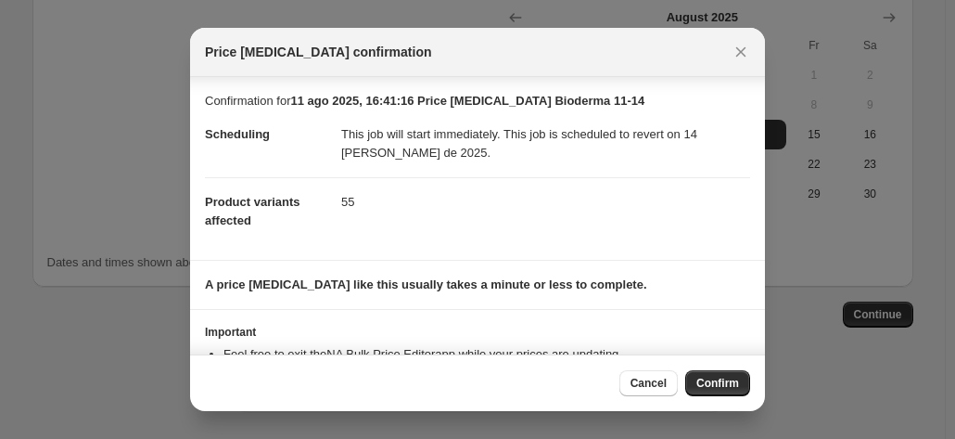
scroll to position [70, 0]
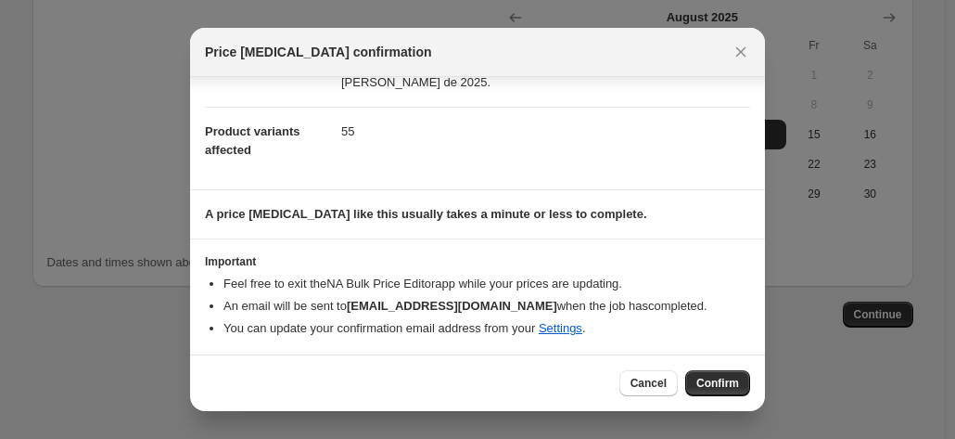
click at [752, 396] on div "Cancel Confirm" at bounding box center [477, 382] width 575 height 57
click at [731, 390] on span "Confirm" at bounding box center [717, 382] width 43 height 15
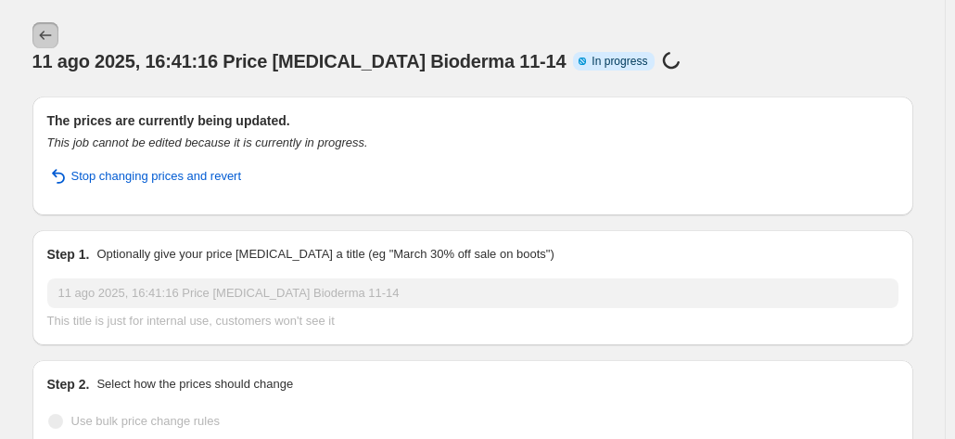
click at [49, 44] on icon "Price change jobs" at bounding box center [45, 35] width 19 height 19
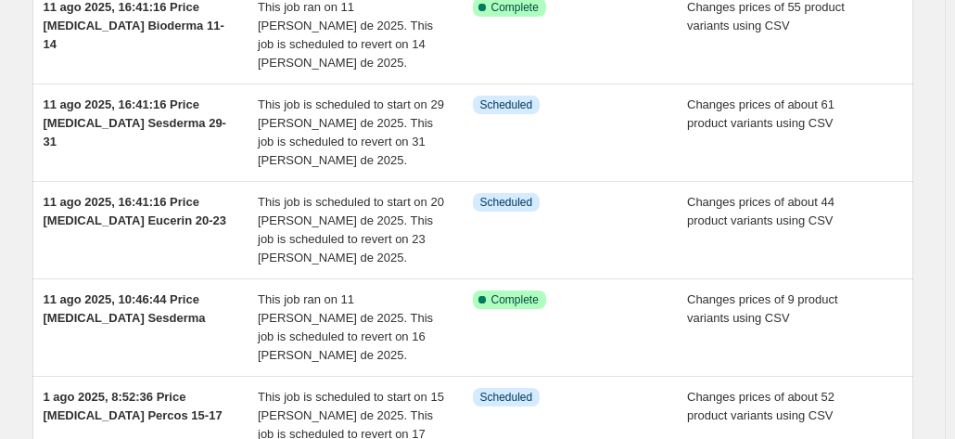
scroll to position [278, 0]
